Goal: Check status: Check status

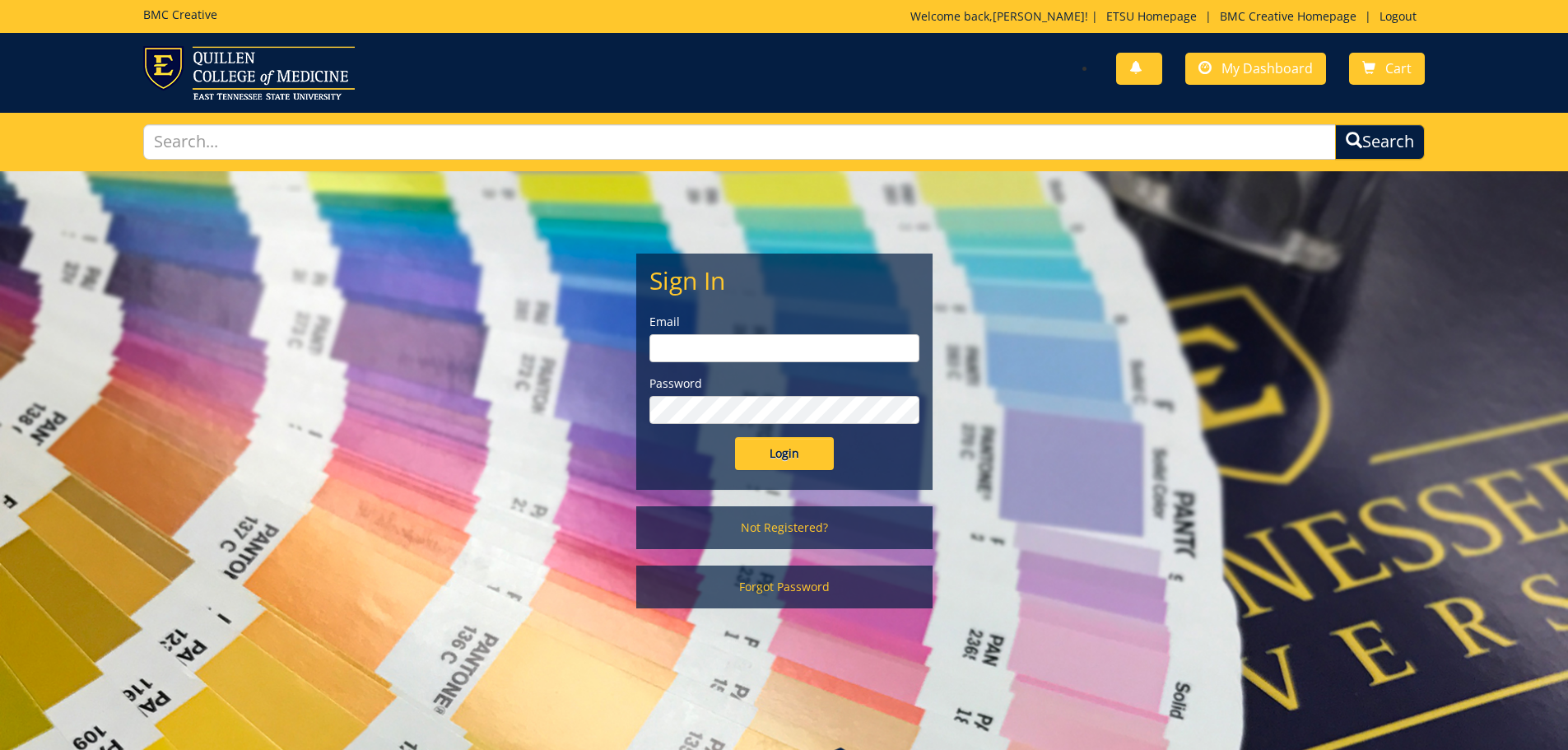
click at [765, 344] on input "email" at bounding box center [784, 347] width 270 height 28
type input "[EMAIL_ADDRESS][DOMAIN_NAME]"
click at [736, 437] on input "Login" at bounding box center [785, 453] width 99 height 33
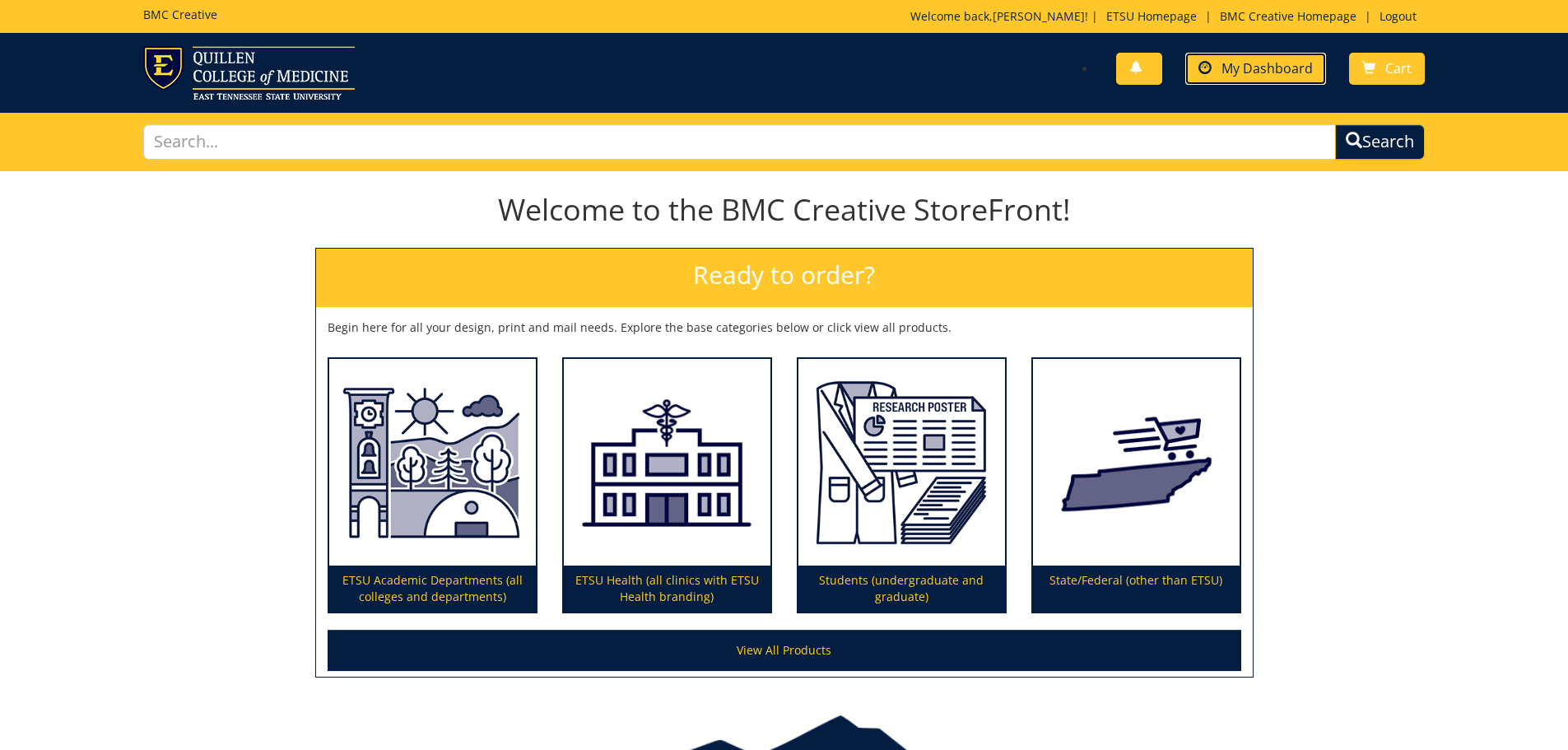
click at [1252, 73] on span "My Dashboard" at bounding box center [1267, 68] width 92 height 18
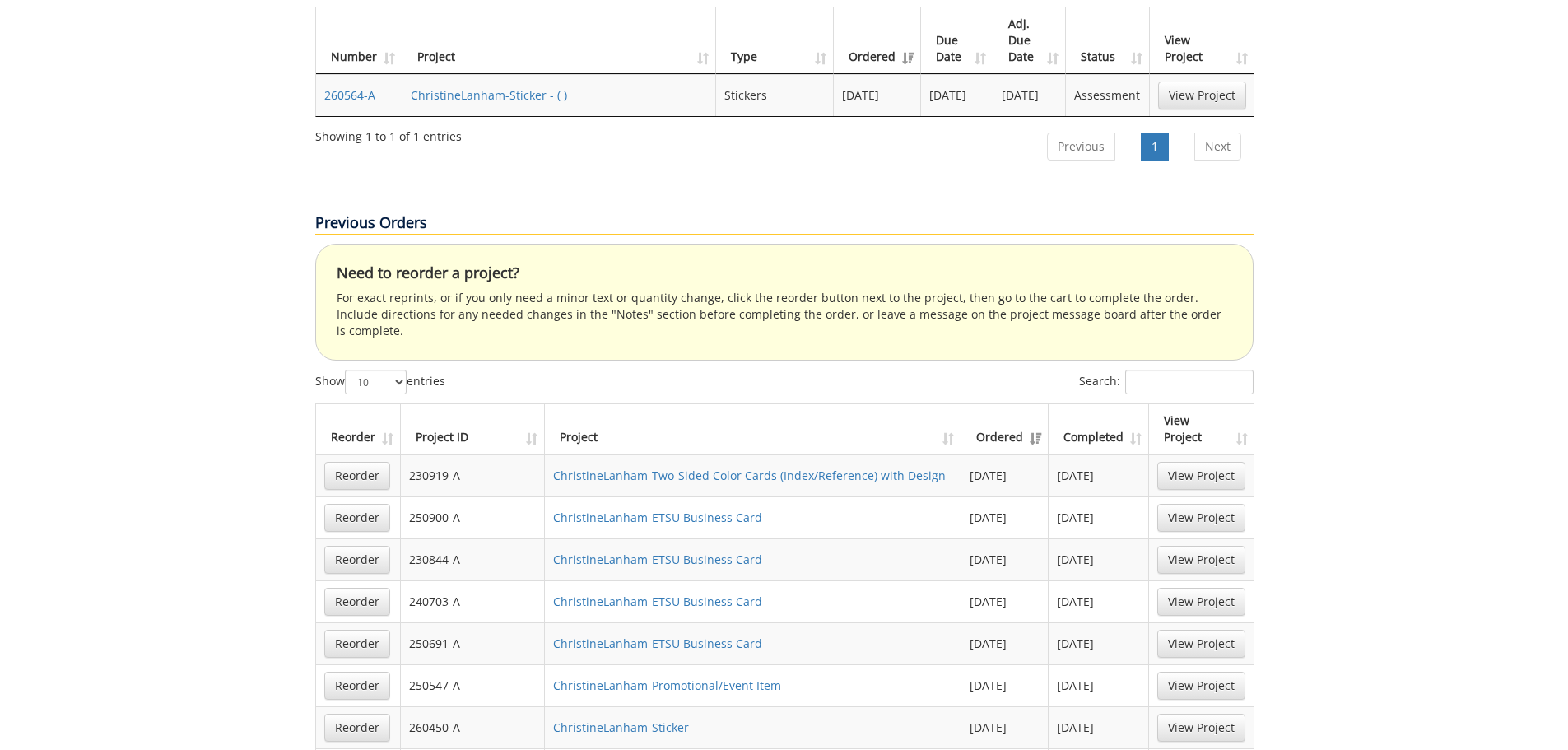
scroll to position [412, 0]
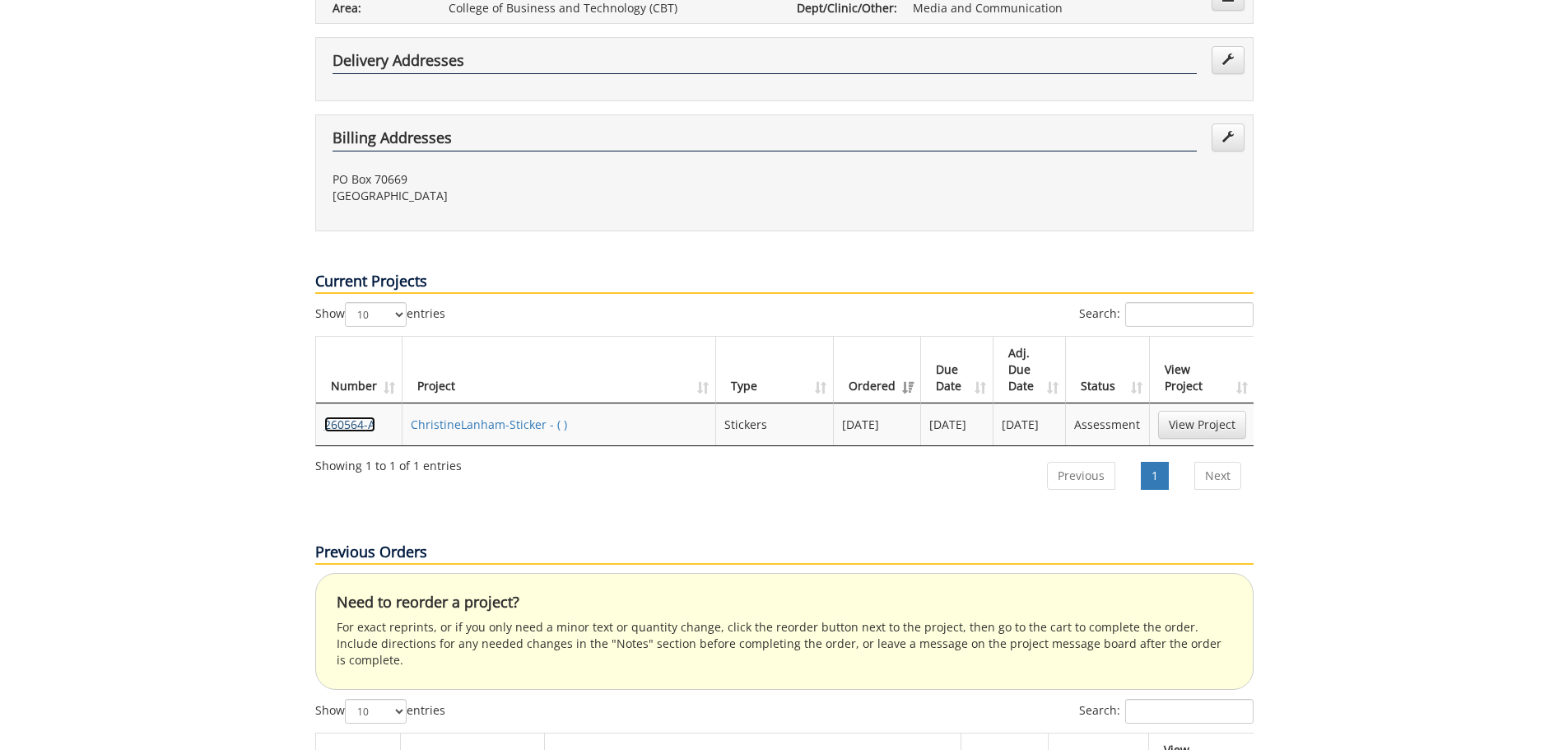
click at [353, 416] on link "260564-A" at bounding box center [350, 424] width 51 height 16
